Goal: Task Accomplishment & Management: Manage account settings

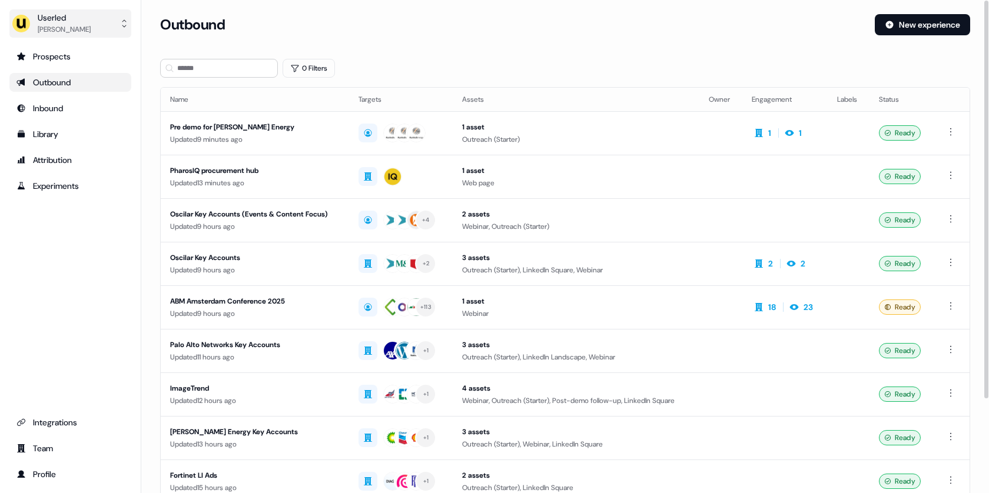
click at [103, 34] on button "Userled Tristan Saunders" at bounding box center [70, 23] width 122 height 28
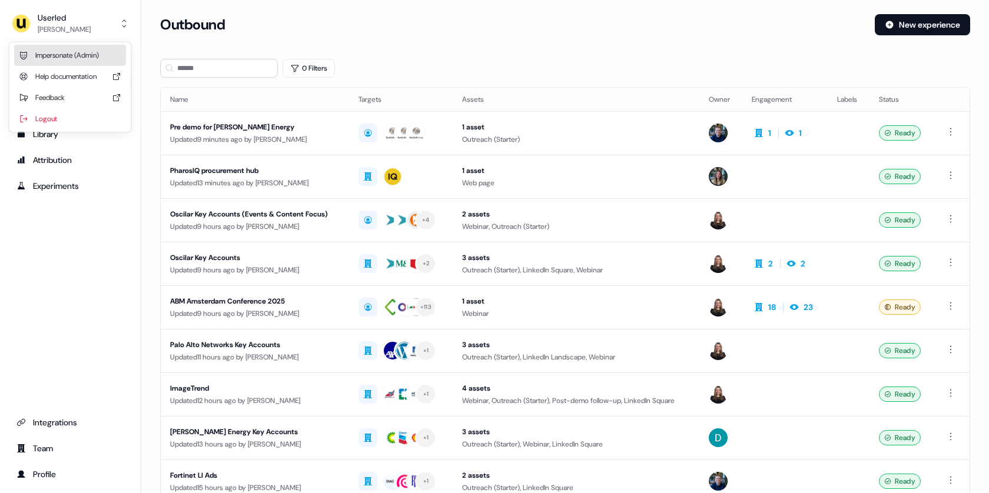
click at [89, 51] on div "Impersonate (Admin)" at bounding box center [70, 55] width 112 height 21
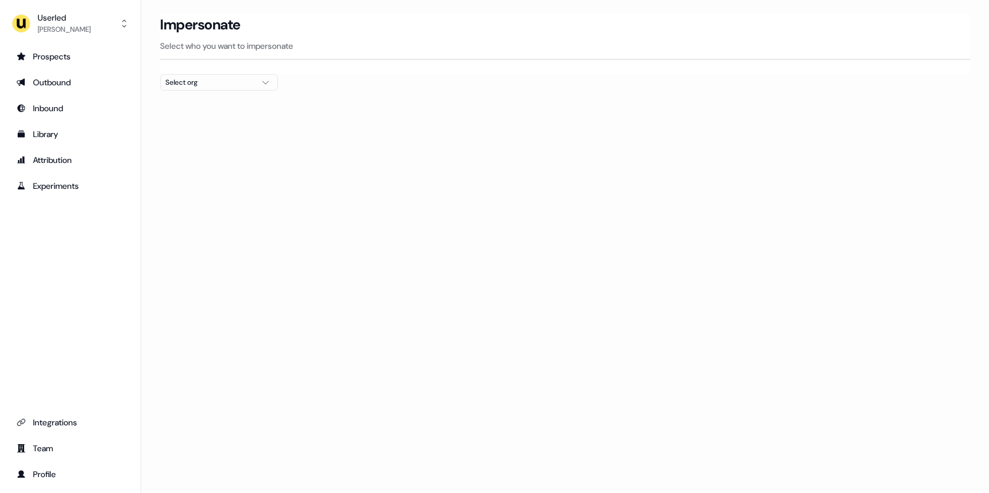
click at [225, 77] on div "Select org" at bounding box center [209, 82] width 88 height 12
type input "****"
click at [192, 123] on div "Maki People" at bounding box center [219, 124] width 117 height 19
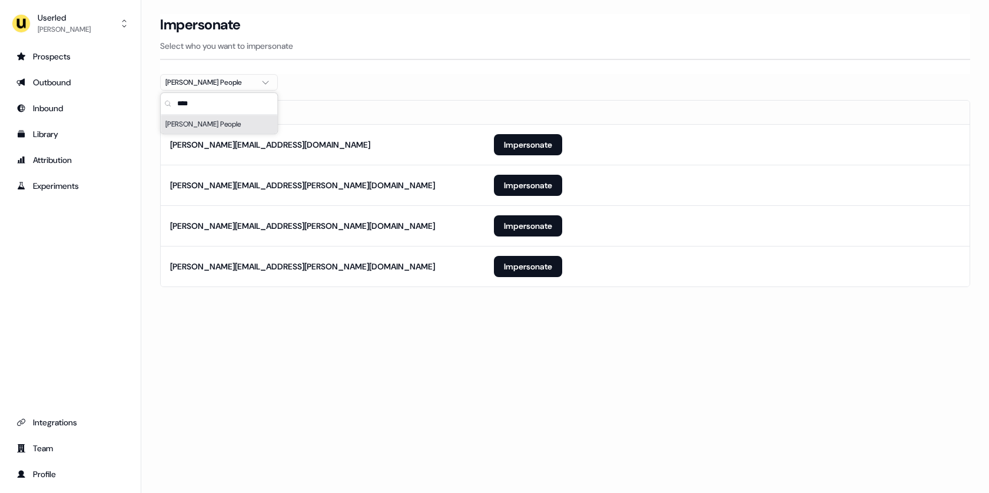
click at [152, 184] on section "Loading... Impersonate Select who you want to impersonate Maki People Email mar…" at bounding box center [564, 167] width 847 height 306
click at [502, 267] on button "Impersonate" at bounding box center [528, 266] width 68 height 21
